Goal: Ask a question

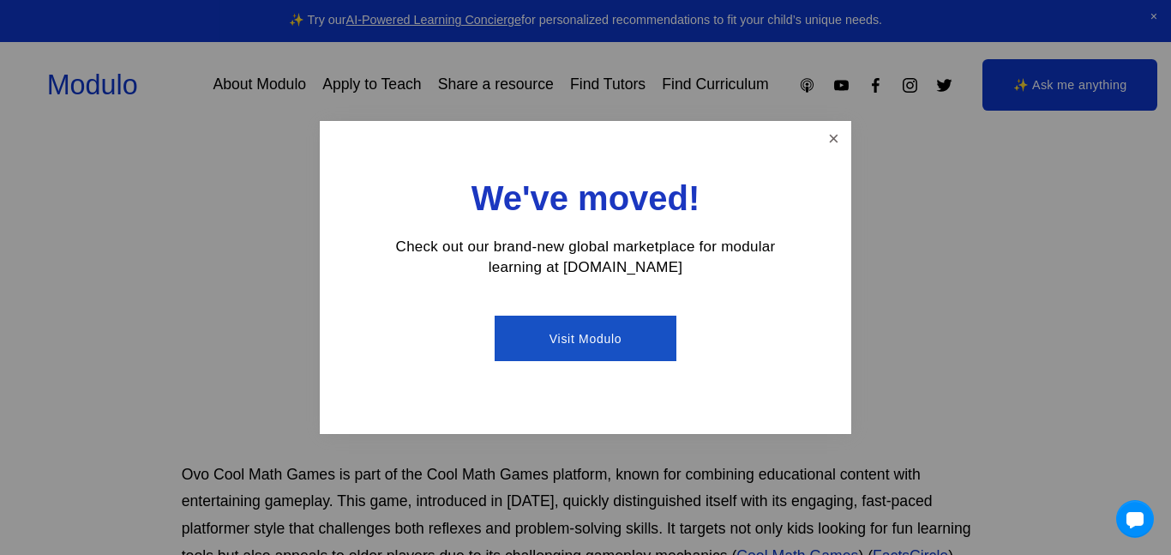
click at [846, 162] on div "We've moved! Check out our brand-new global marketplace for modular learning at…" at bounding box center [586, 277] width 532 height 313
click at [827, 138] on link "Close" at bounding box center [834, 138] width 30 height 30
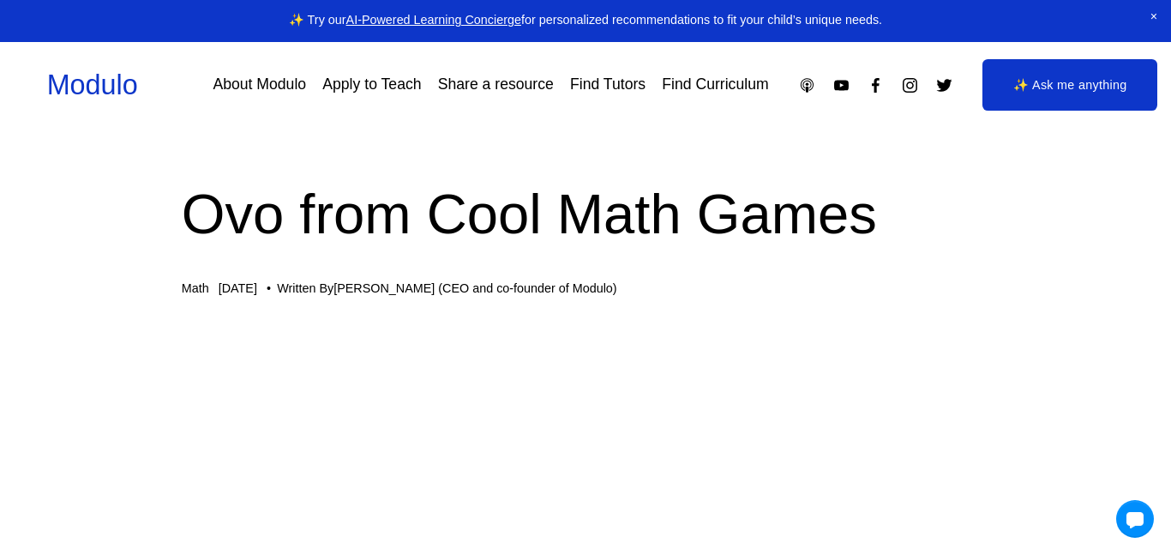
click at [1049, 100] on link "✨ Ask me anything" at bounding box center [1070, 84] width 175 height 51
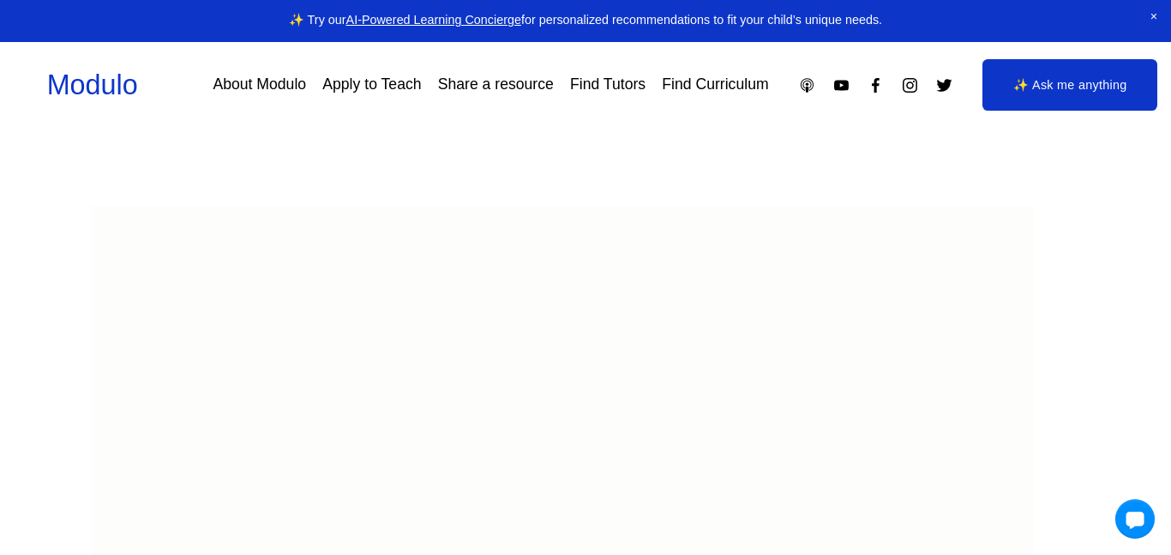
click at [1133, 527] on div at bounding box center [1135, 518] width 39 height 39
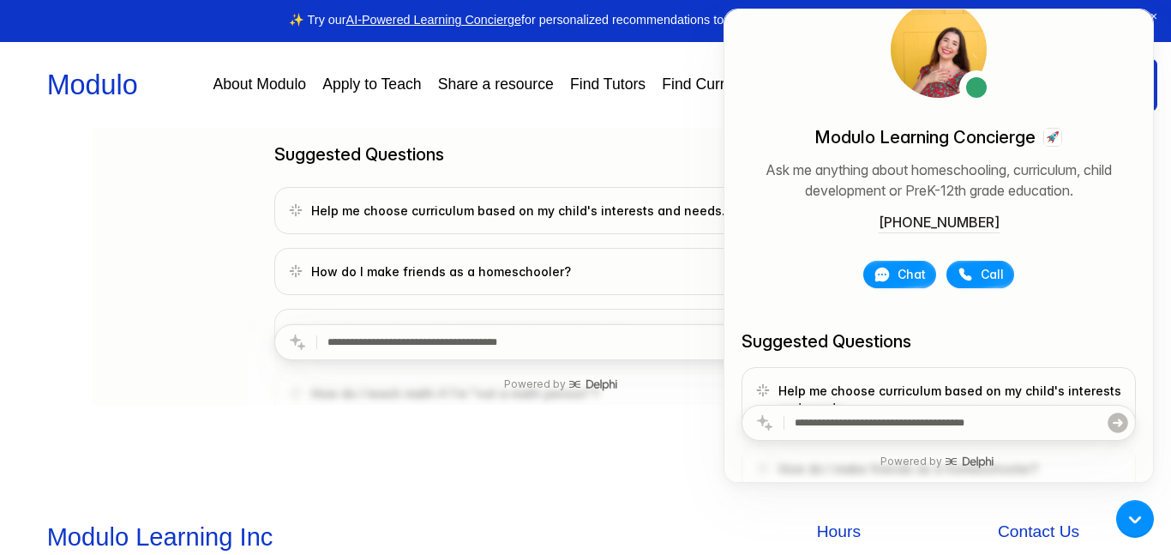
scroll to position [68, 0]
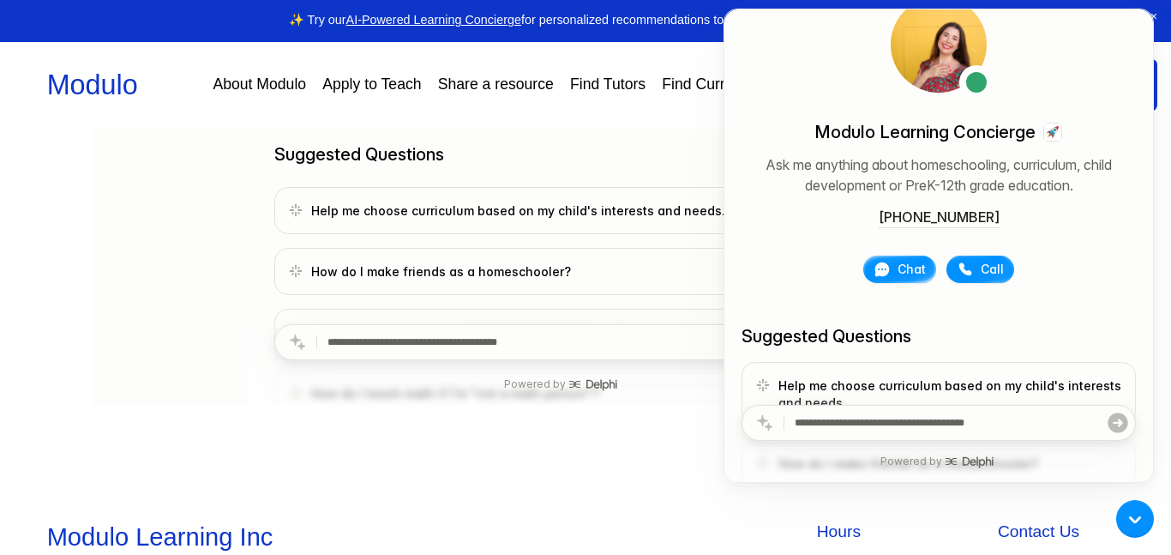
click at [889, 264] on icon at bounding box center [882, 269] width 17 height 17
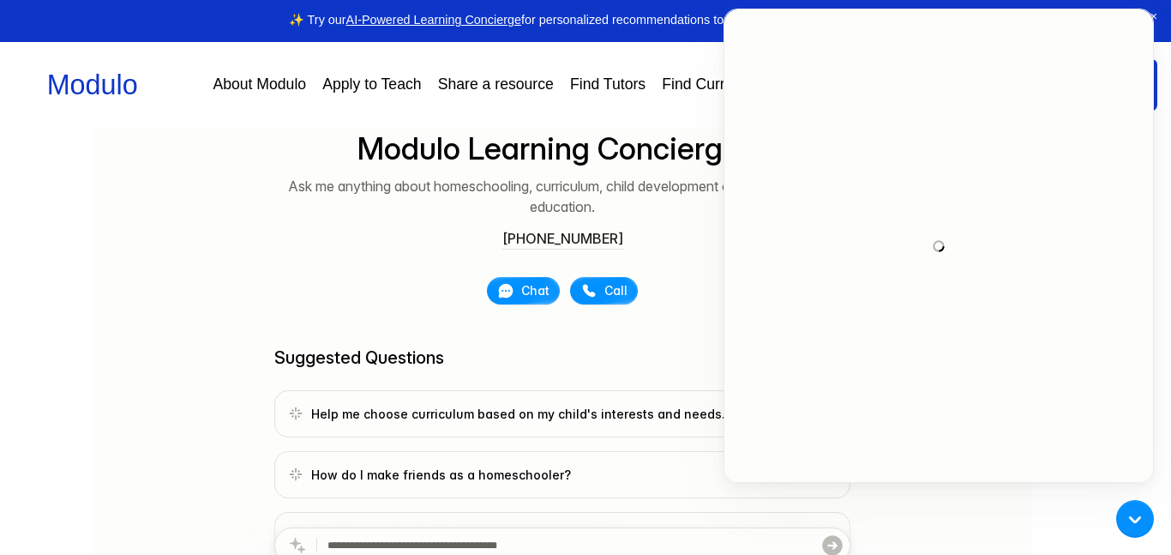
scroll to position [285, 0]
click at [538, 282] on span "Chat" at bounding box center [535, 289] width 28 height 17
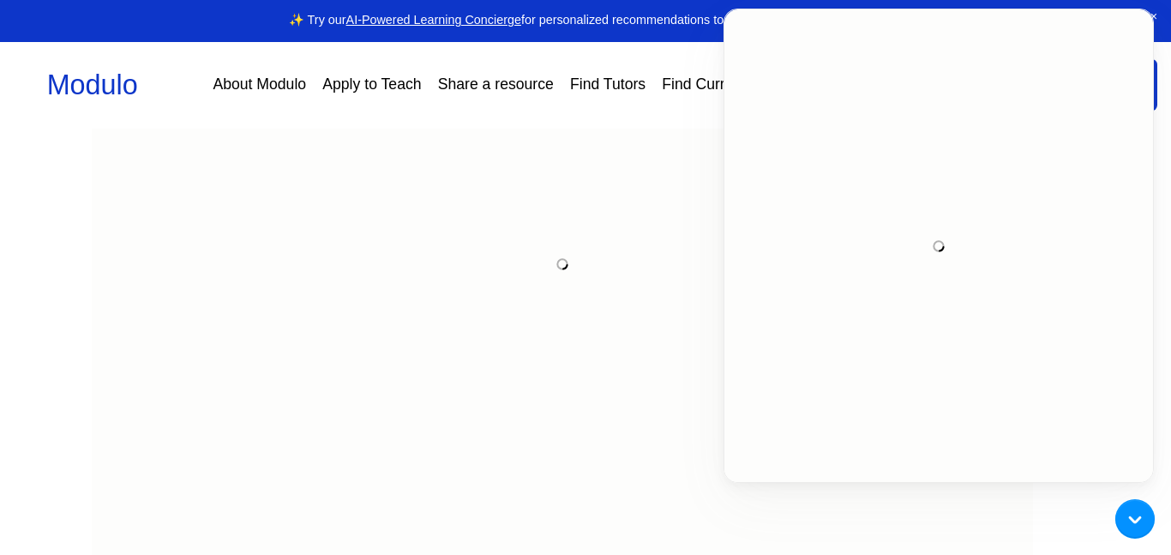
click at [1125, 519] on div at bounding box center [1135, 518] width 39 height 39
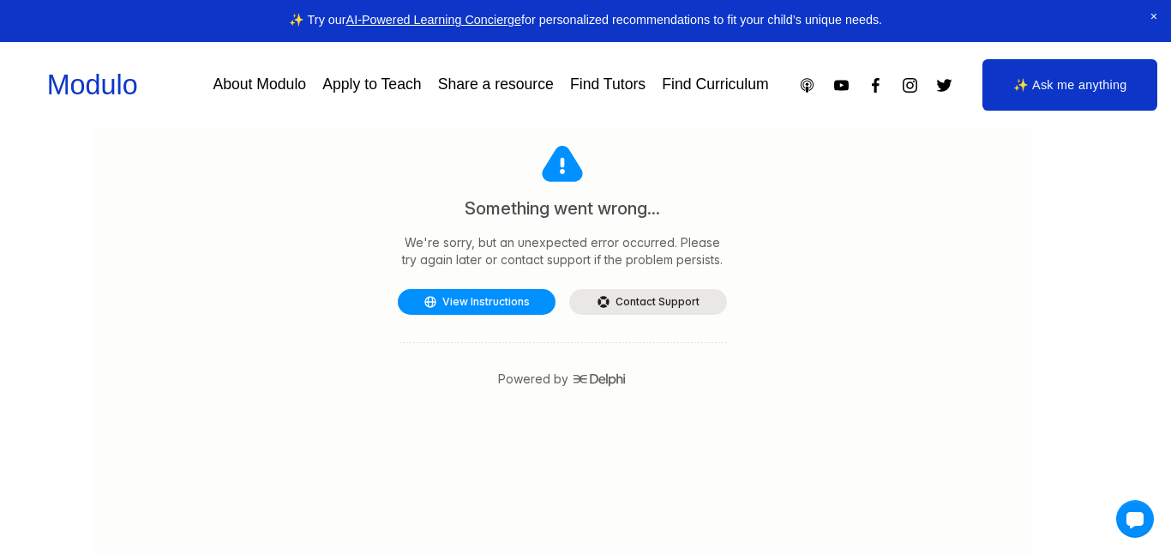
click at [617, 304] on link "Contact Support" at bounding box center [648, 302] width 158 height 26
